Goal: Task Accomplishment & Management: Complete application form

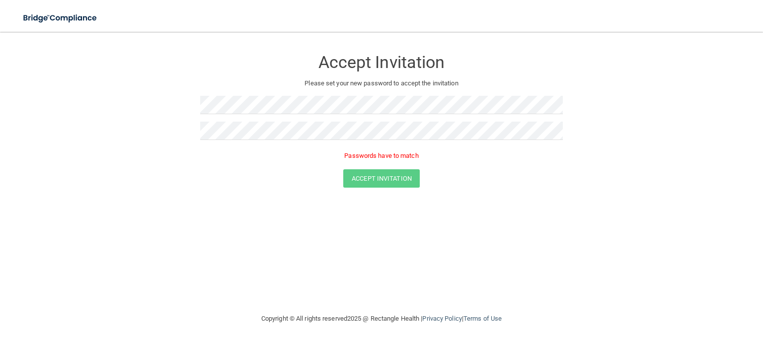
click at [451, 157] on p "Passwords have to match" at bounding box center [381, 156] width 363 height 12
drag, startPoint x: 258, startPoint y: 243, endPoint x: 71, endPoint y: 137, distance: 215.2
click at [71, 137] on form "Accept Invitation Please set your new password to accept the invitation Passwor…" at bounding box center [382, 121] width 724 height 158
click at [394, 162] on button "Accept Invitation" at bounding box center [381, 164] width 77 height 18
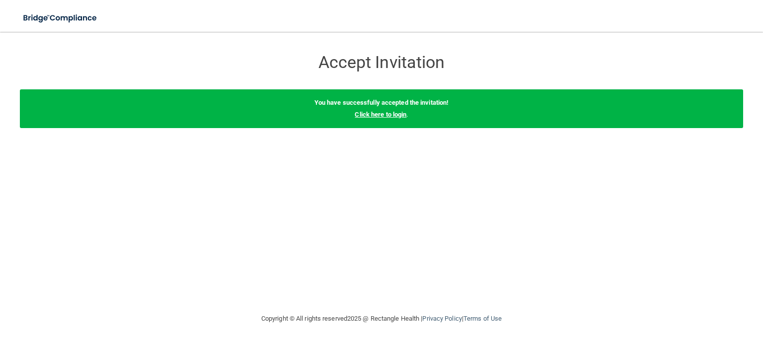
click at [394, 116] on link "Click here to login" at bounding box center [381, 114] width 52 height 7
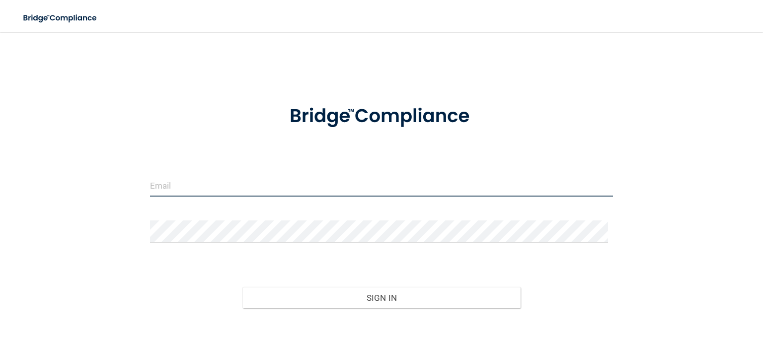
click at [198, 184] on input "email" at bounding box center [381, 185] width 463 height 22
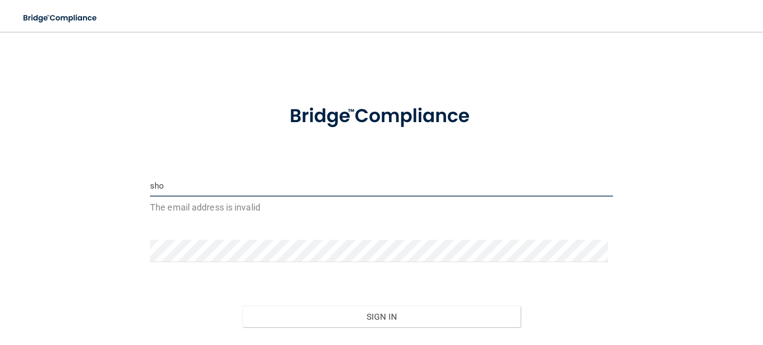
type input "[EMAIL_ADDRESS][DOMAIN_NAME]"
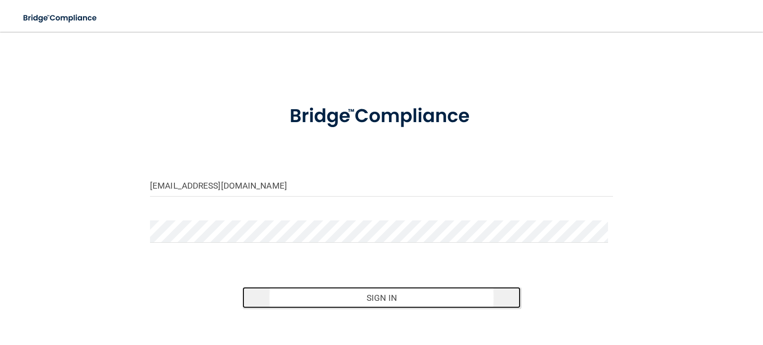
click at [364, 309] on button "Sign In" at bounding box center [382, 298] width 278 height 22
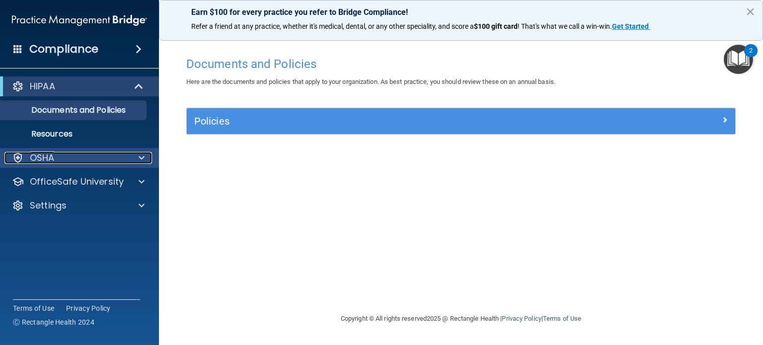
click at [71, 155] on div "OSHA" at bounding box center [65, 158] width 123 height 12
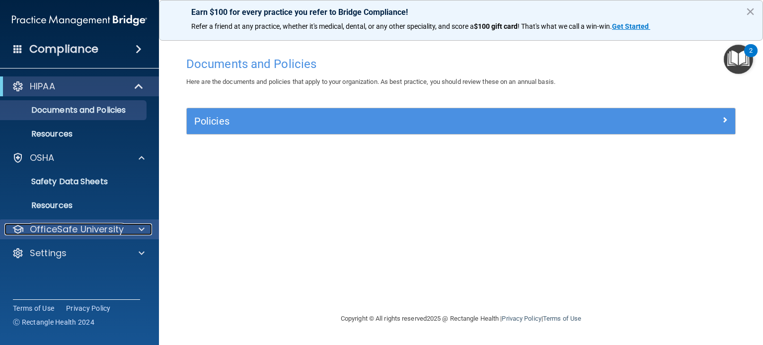
click at [69, 232] on p "OfficeSafe University" at bounding box center [77, 230] width 94 height 12
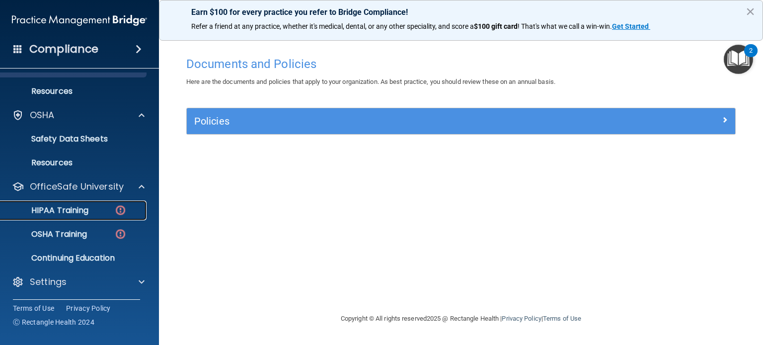
click at [79, 208] on p "HIPAA Training" at bounding box center [47, 211] width 82 height 10
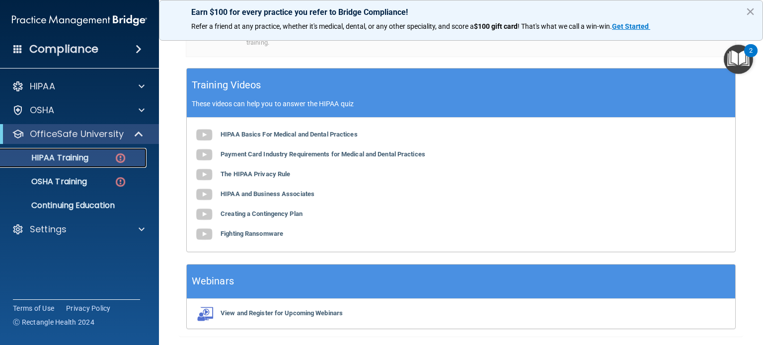
scroll to position [352, 0]
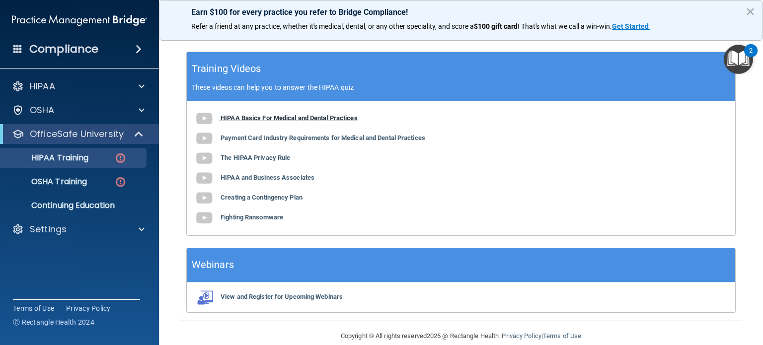
click at [306, 119] on b "HIPAA Basics For Medical and Dental Practices" at bounding box center [289, 117] width 137 height 7
